Goal: Task Accomplishment & Management: Complete application form

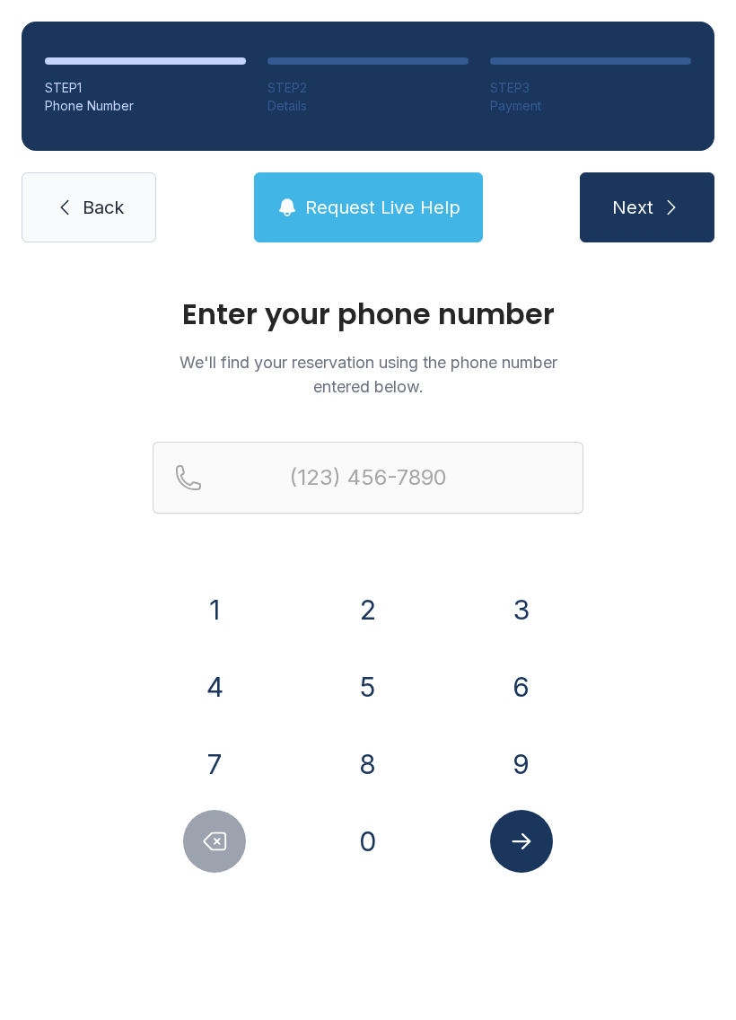
click at [534, 757] on button "9" at bounding box center [521, 763] width 63 height 63
click at [229, 698] on button "4" at bounding box center [214, 686] width 63 height 63
click at [363, 847] on button "0" at bounding box center [368, 841] width 63 height 63
click at [375, 608] on button "2" at bounding box center [368, 609] width 63 height 63
click at [355, 766] on button "8" at bounding box center [368, 763] width 63 height 63
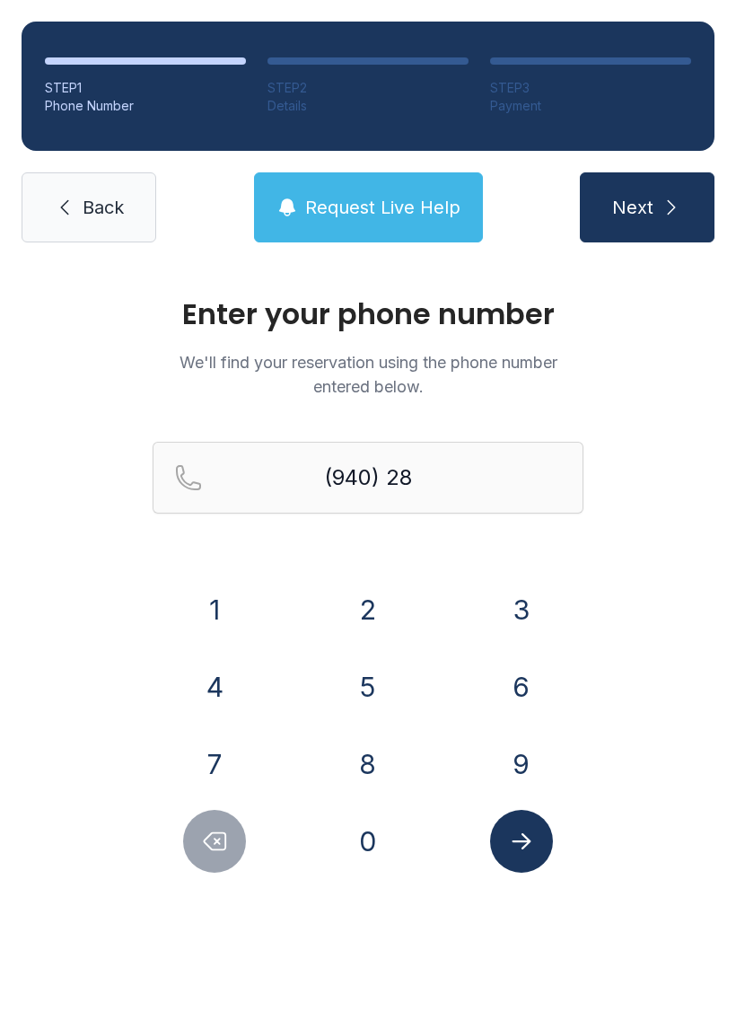
click at [235, 693] on button "4" at bounding box center [214, 686] width 63 height 63
click at [372, 690] on button "5" at bounding box center [368, 686] width 63 height 63
click at [347, 775] on button "8" at bounding box center [368, 763] width 63 height 63
click at [227, 686] on button "4" at bounding box center [214, 686] width 63 height 63
click at [226, 685] on button "4" at bounding box center [214, 686] width 63 height 63
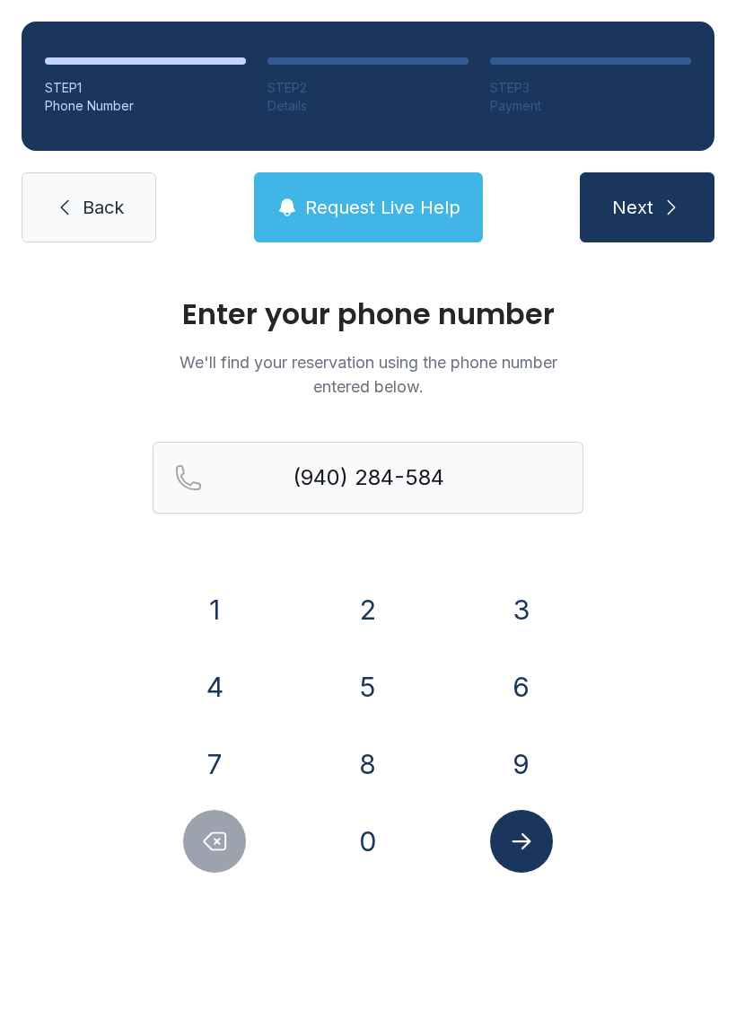
type input "[PHONE_NUMBER]"
click at [537, 840] on button "Submit lookup form" at bounding box center [521, 841] width 63 height 63
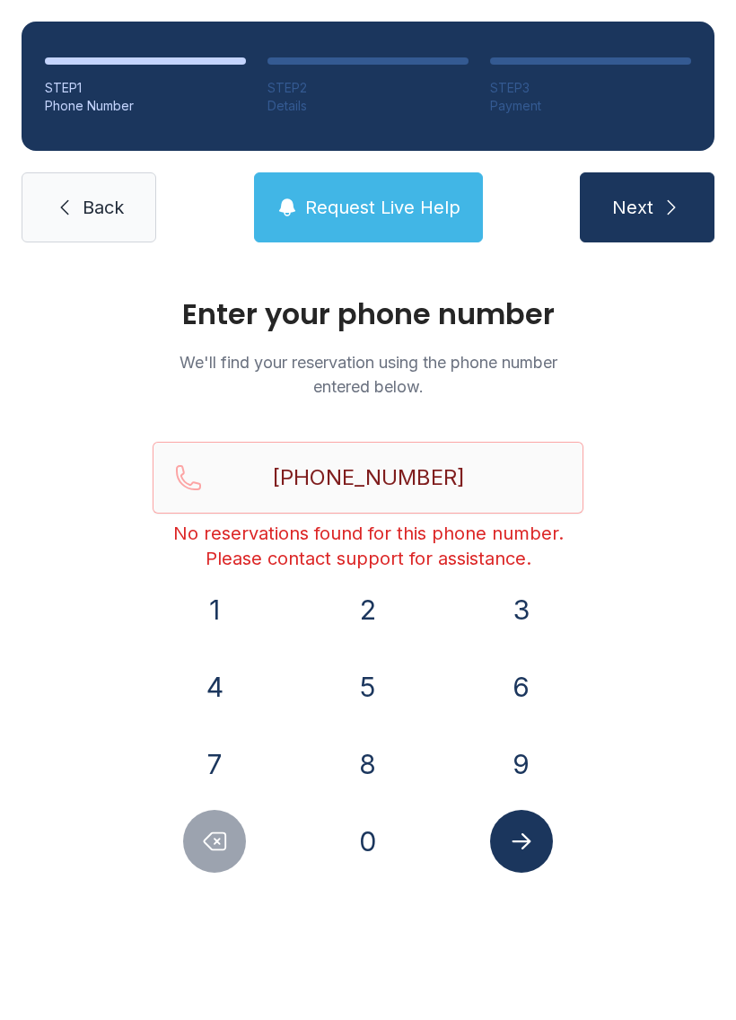
click at [664, 220] on button "Next" at bounding box center [647, 207] width 135 height 70
click at [106, 207] on span "Back" at bounding box center [103, 207] width 41 height 25
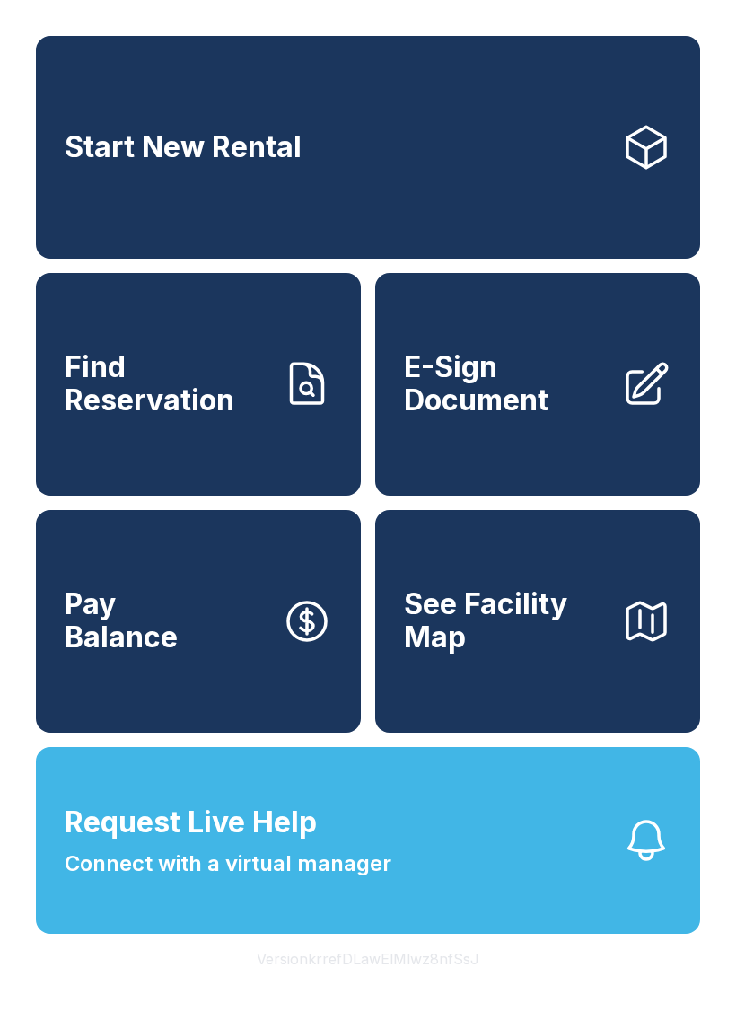
click at [616, 402] on link "E-Sign Document" at bounding box center [537, 384] width 325 height 223
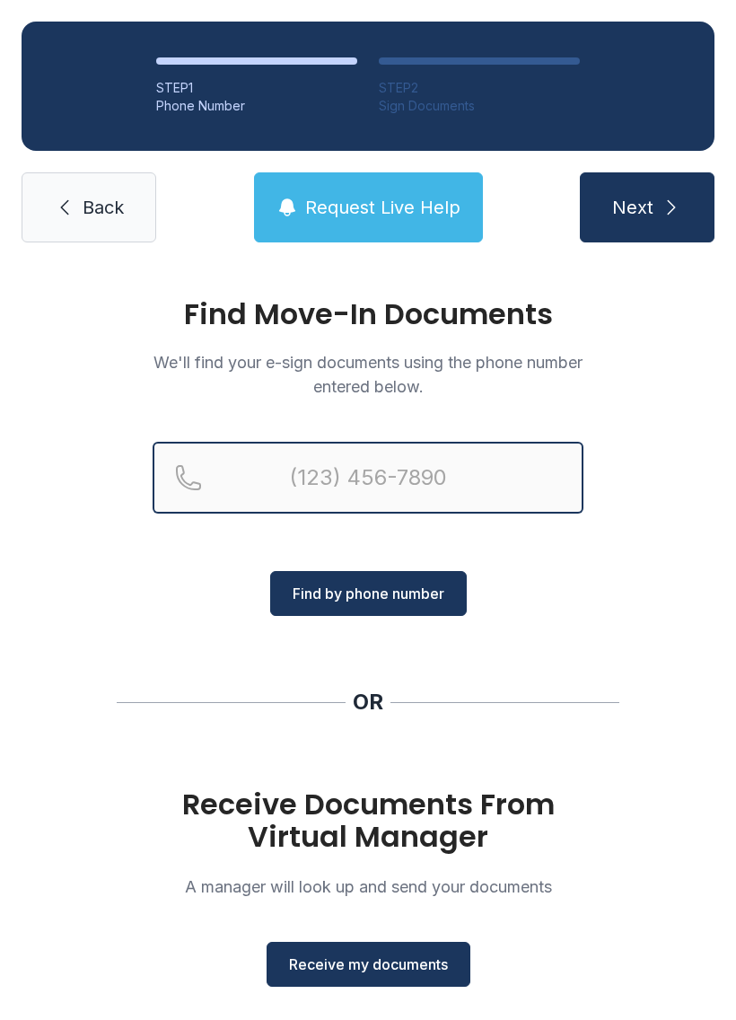
click at [534, 469] on input "Reservation phone number" at bounding box center [368, 478] width 431 height 72
type input "[PHONE_NUMBER]"
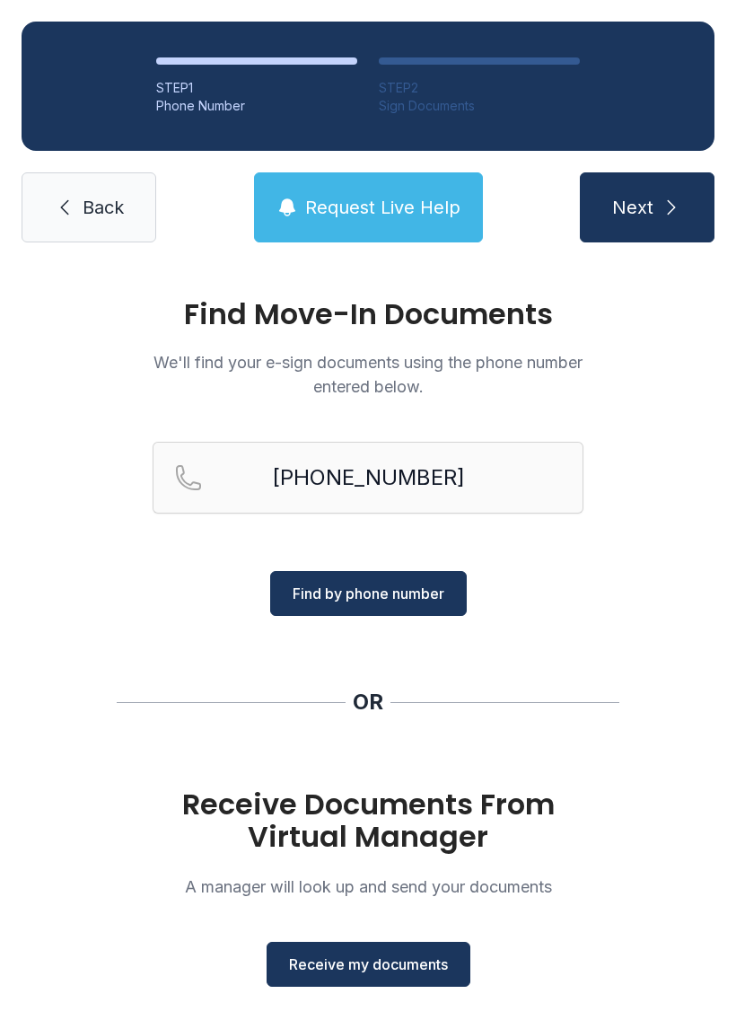
click at [445, 596] on button "Find by phone number" at bounding box center [368, 593] width 197 height 45
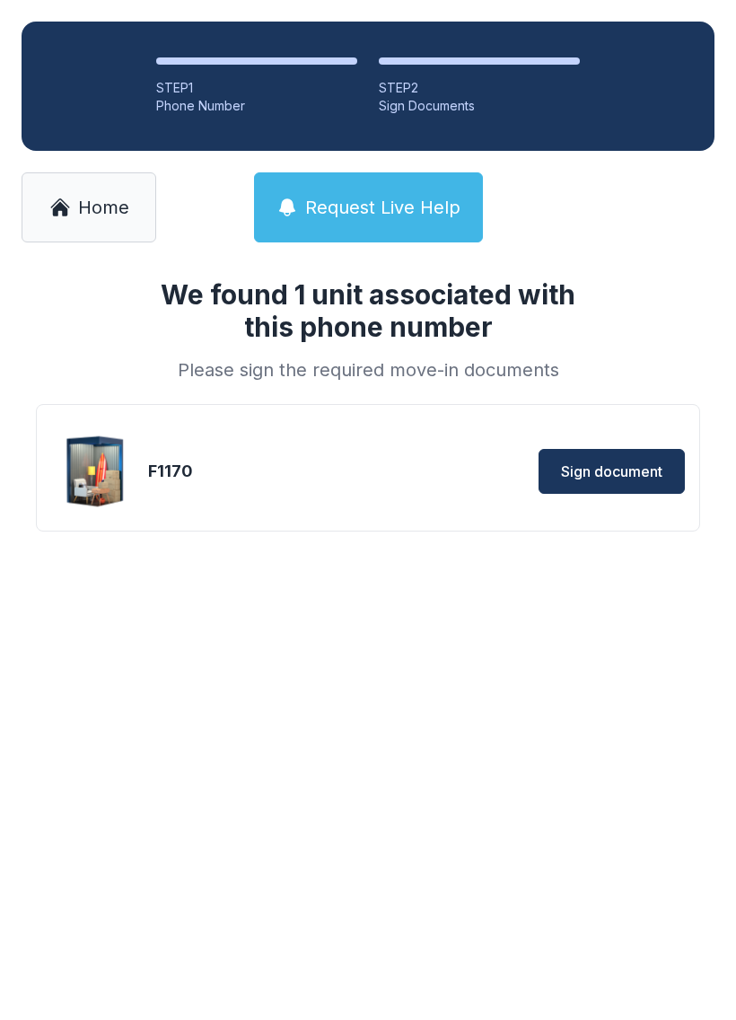
click at [411, 593] on div "We found 1 unit associated with this phone number Please sign the required move…" at bounding box center [368, 433] width 736 height 339
click at [642, 471] on span "Sign document" at bounding box center [611, 471] width 101 height 22
